Goal: Task Accomplishment & Management: Manage account settings

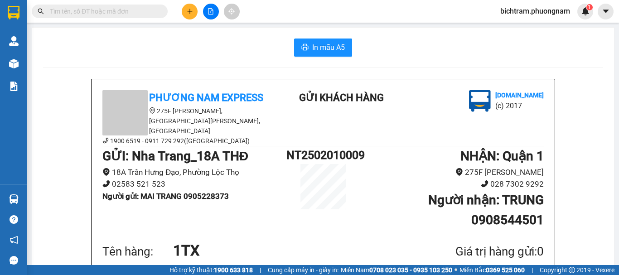
click at [519, 6] on span "bichtram.phuongnam" at bounding box center [535, 10] width 84 height 11
click at [515, 26] on span "Đăng xuất" at bounding box center [539, 28] width 66 height 10
